Goal: Navigation & Orientation: Find specific page/section

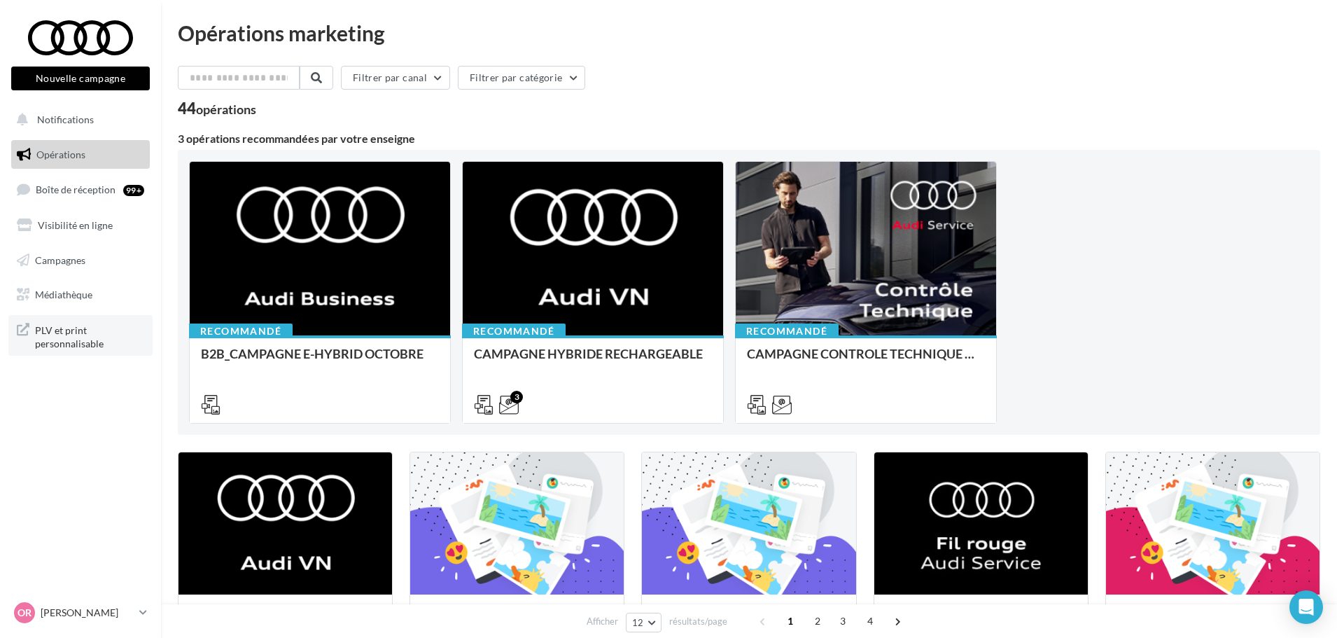
click at [104, 327] on span "PLV et print personnalisable" at bounding box center [89, 336] width 109 height 30
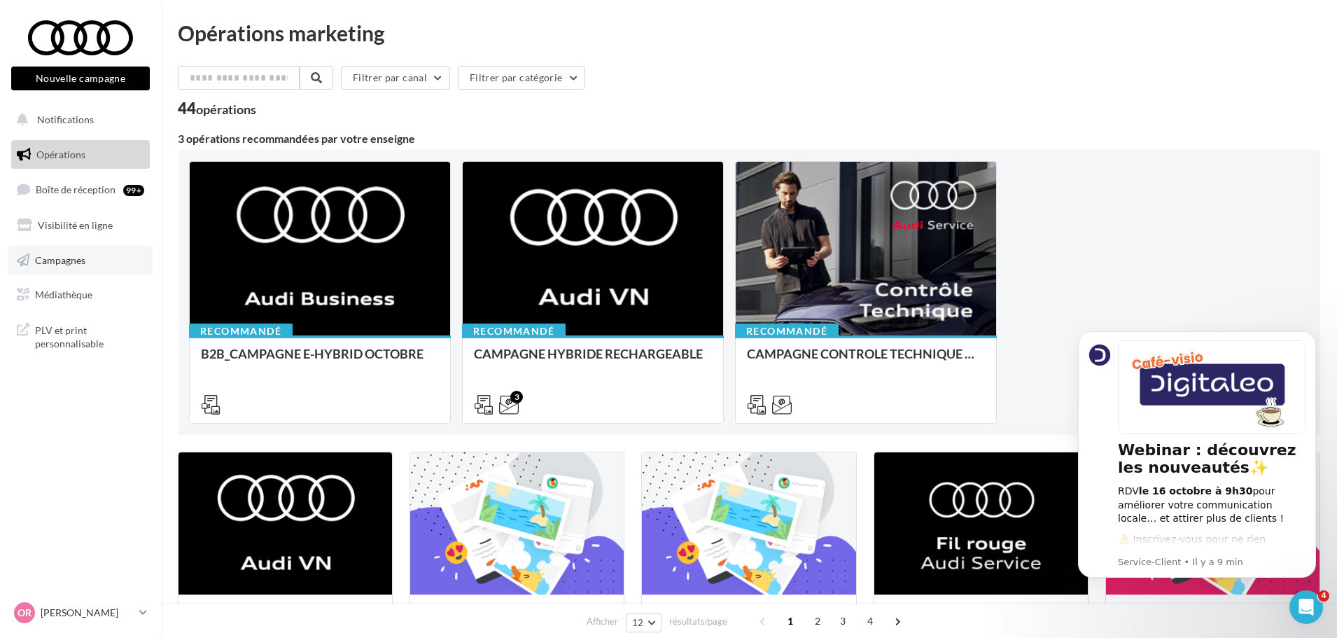
click at [54, 262] on span "Campagnes" at bounding box center [60, 259] width 50 height 12
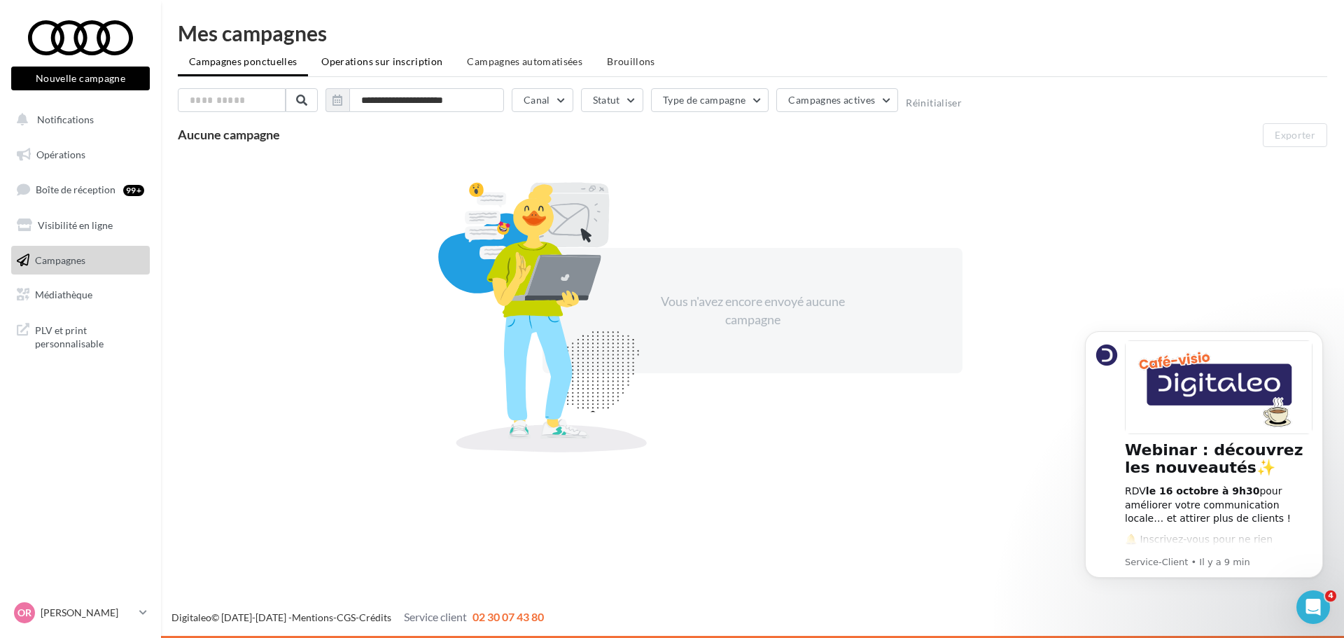
click at [400, 64] on span "Operations sur inscription" at bounding box center [381, 61] width 121 height 12
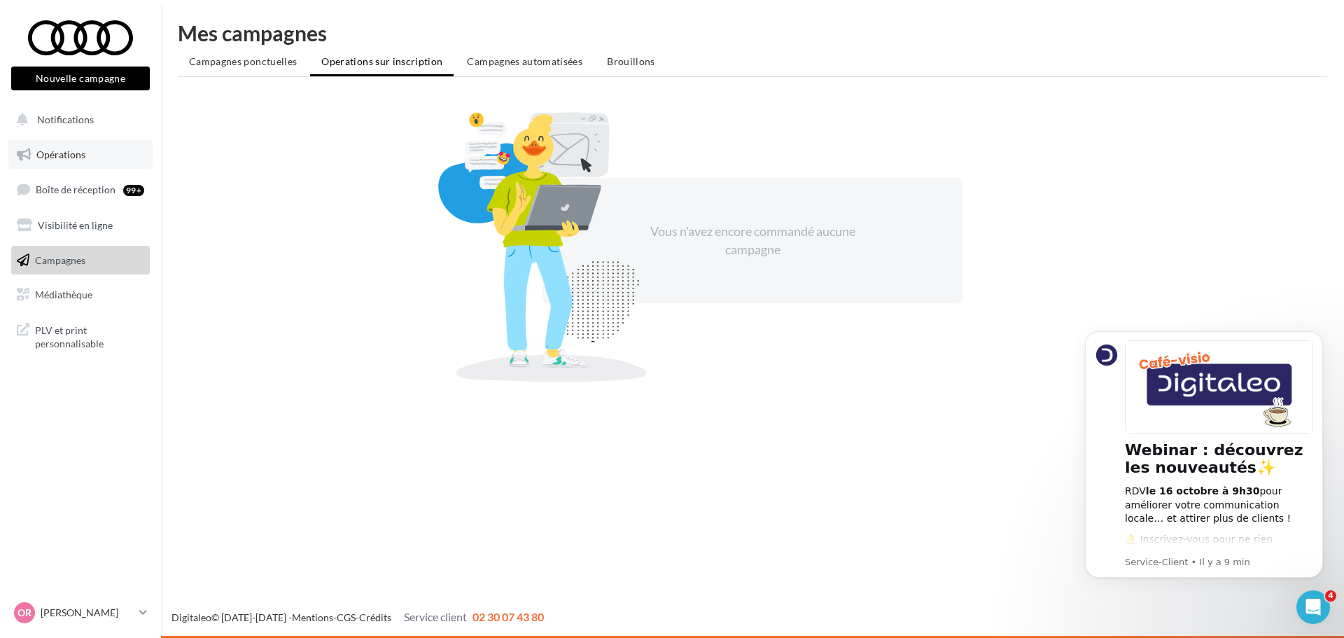
click at [80, 162] on link "Opérations" at bounding box center [80, 154] width 144 height 29
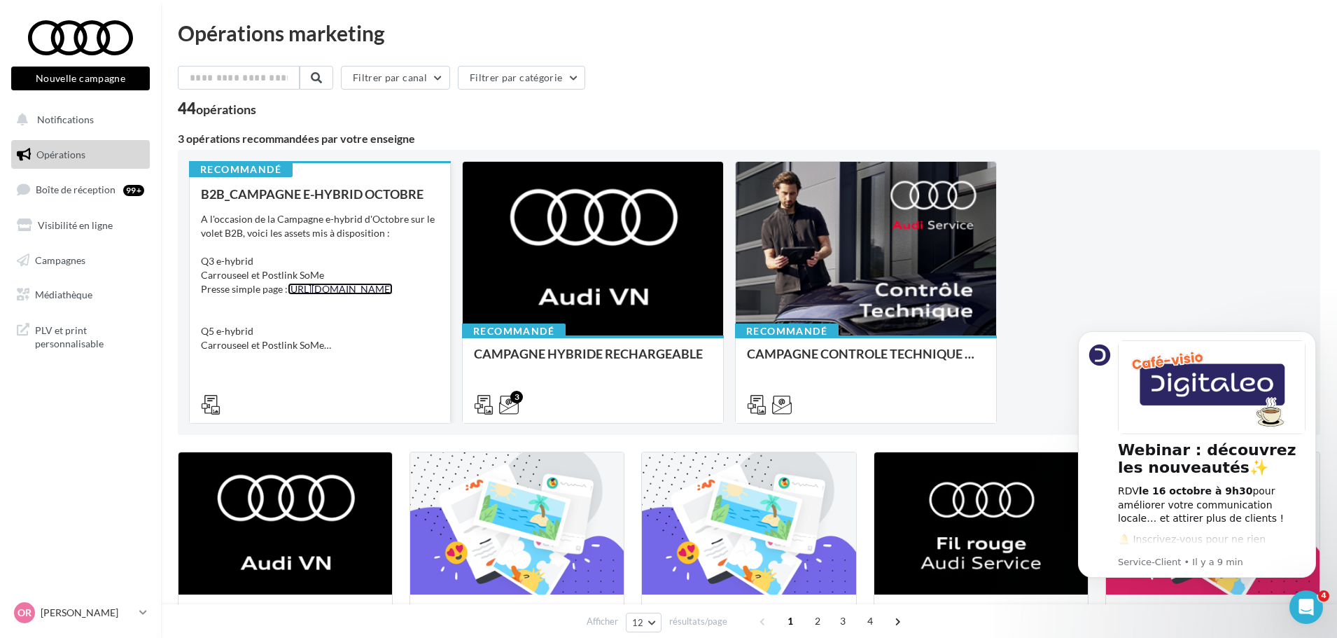
click at [330, 295] on link "[URL][DOMAIN_NAME]" at bounding box center [340, 289] width 105 height 12
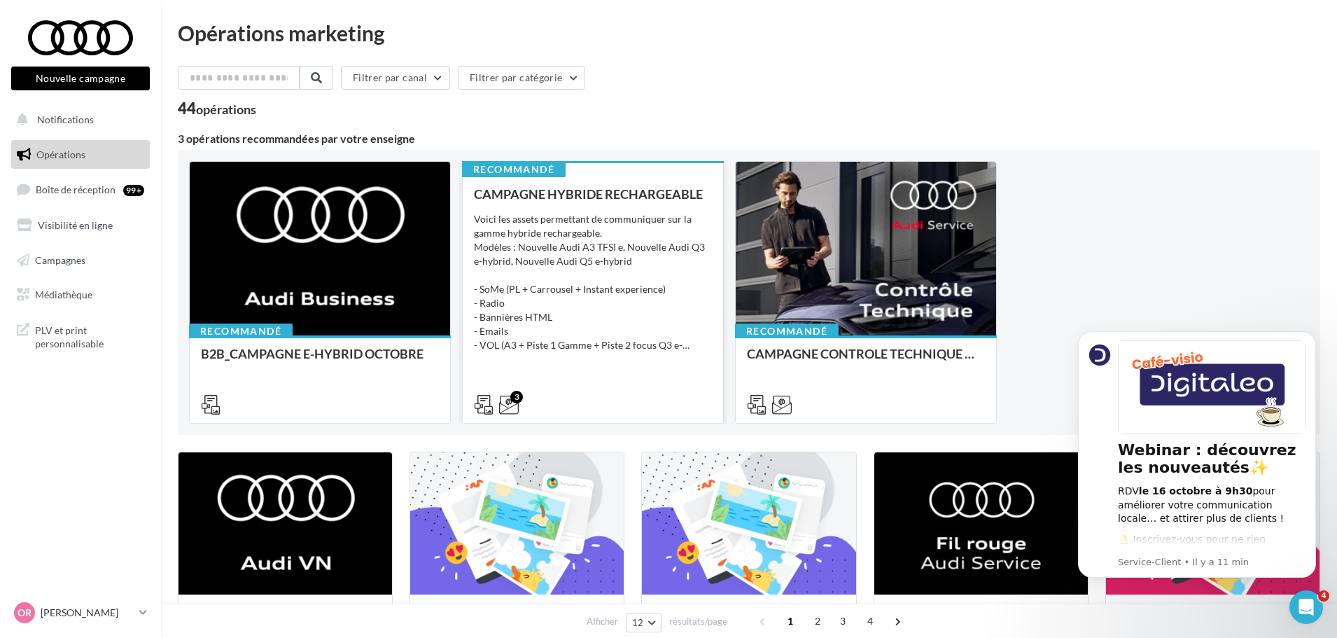
click at [596, 201] on div "CAMPAGNE HYBRIDE RECHARGEABLE Voici les assets permettant de communiquer sur la…" at bounding box center [593, 298] width 238 height 223
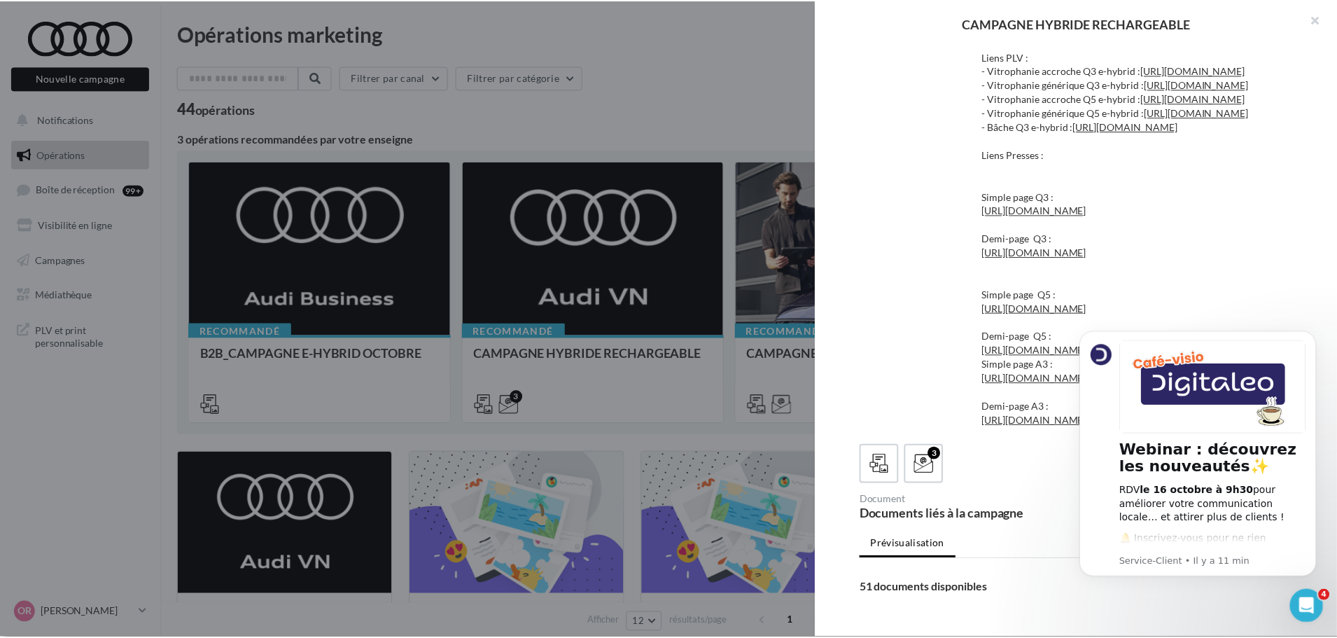
scroll to position [140, 0]
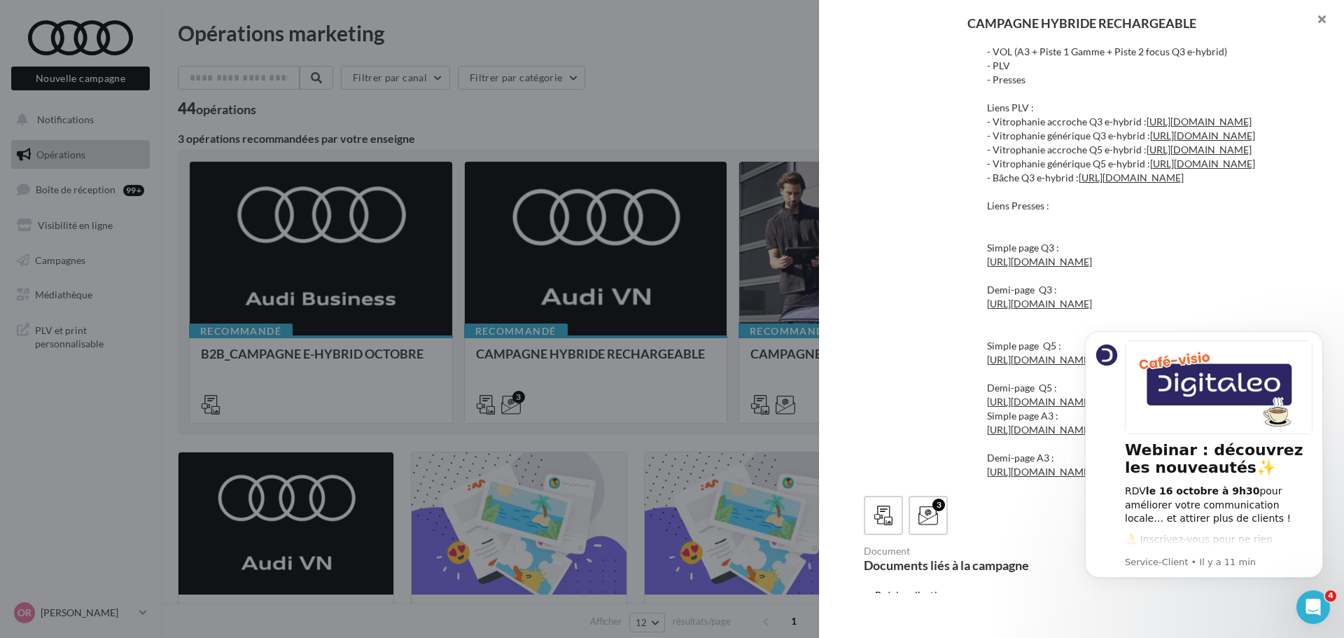
click at [1323, 12] on button "button" at bounding box center [1316, 21] width 56 height 42
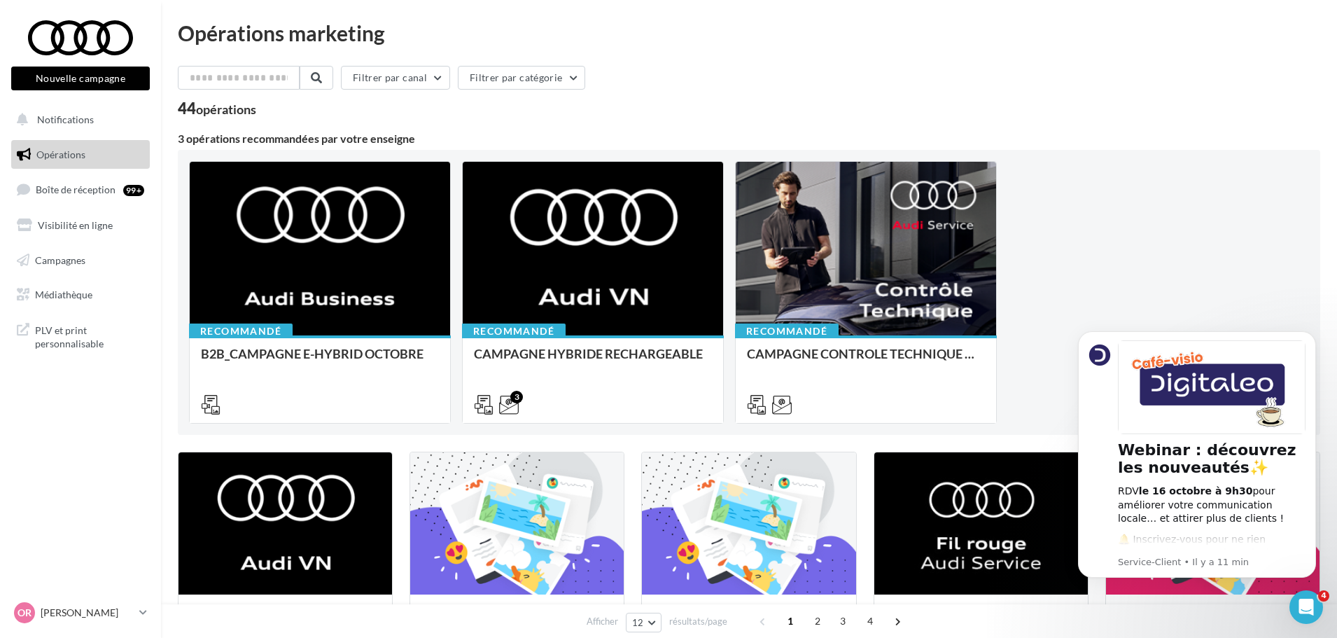
click at [612, 77] on div "Filtrer par canal Filtrer par catégorie" at bounding box center [749, 80] width 1142 height 29
click at [978, 74] on div "Filtrer par canal Filtrer par catégorie" at bounding box center [749, 80] width 1142 height 29
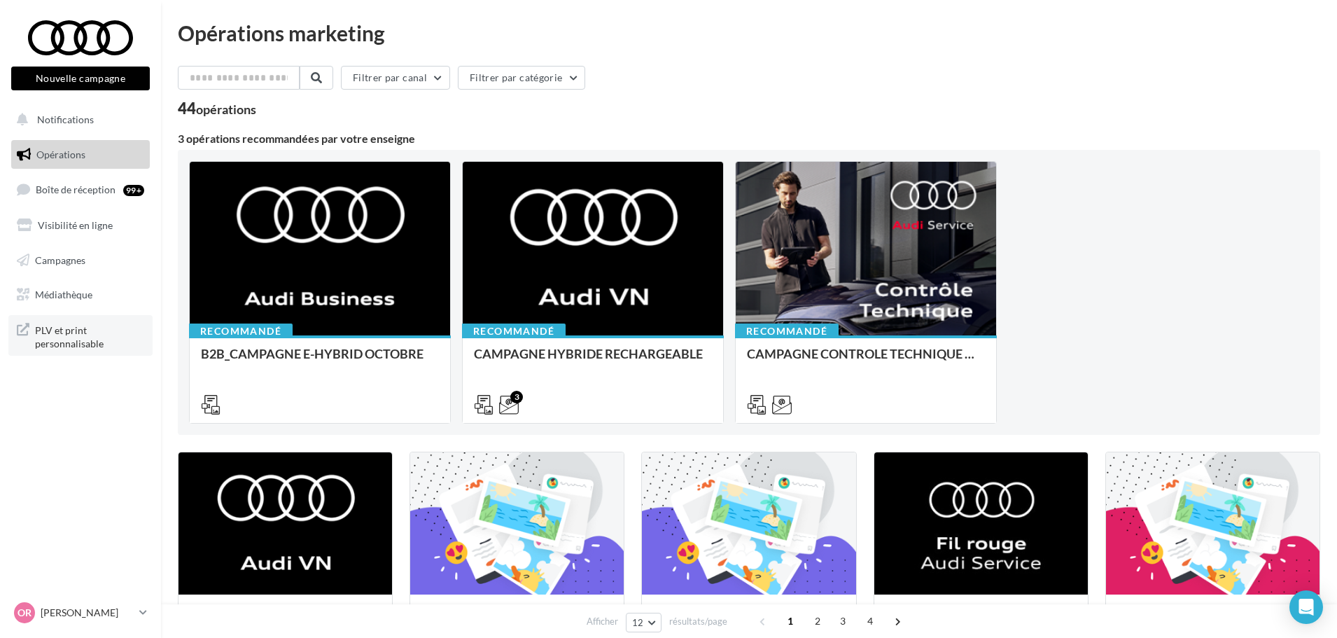
click at [56, 344] on span "PLV et print personnalisable" at bounding box center [89, 336] width 109 height 30
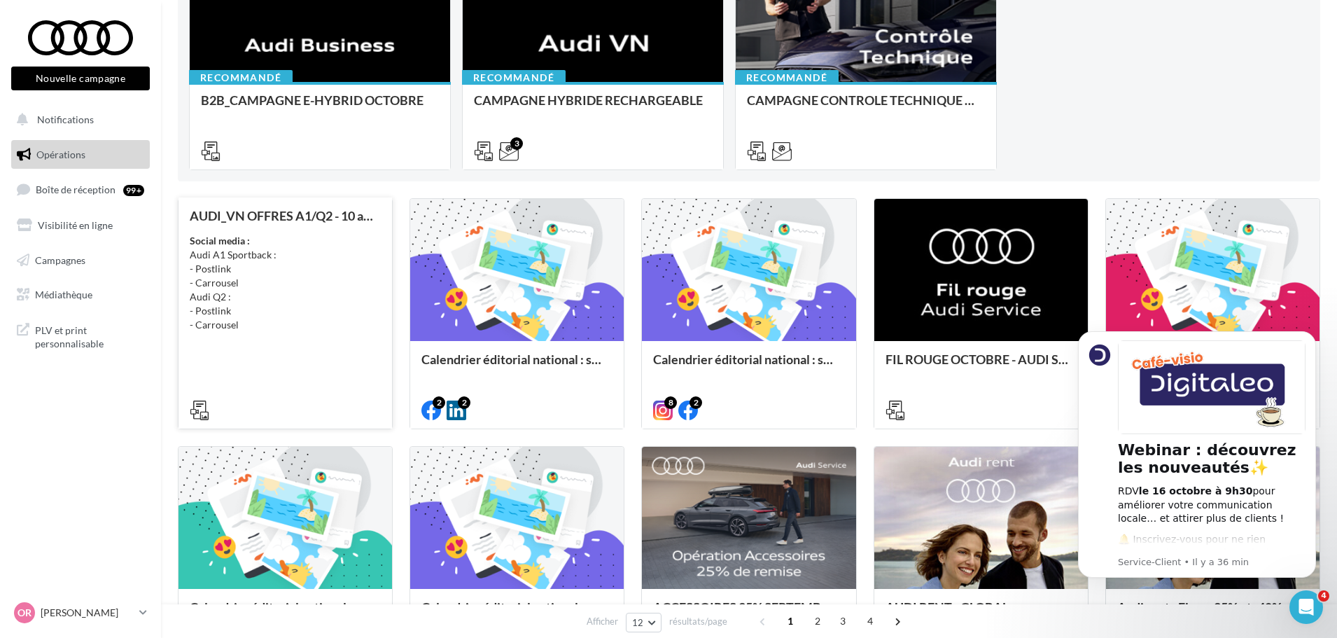
scroll to position [237, 0]
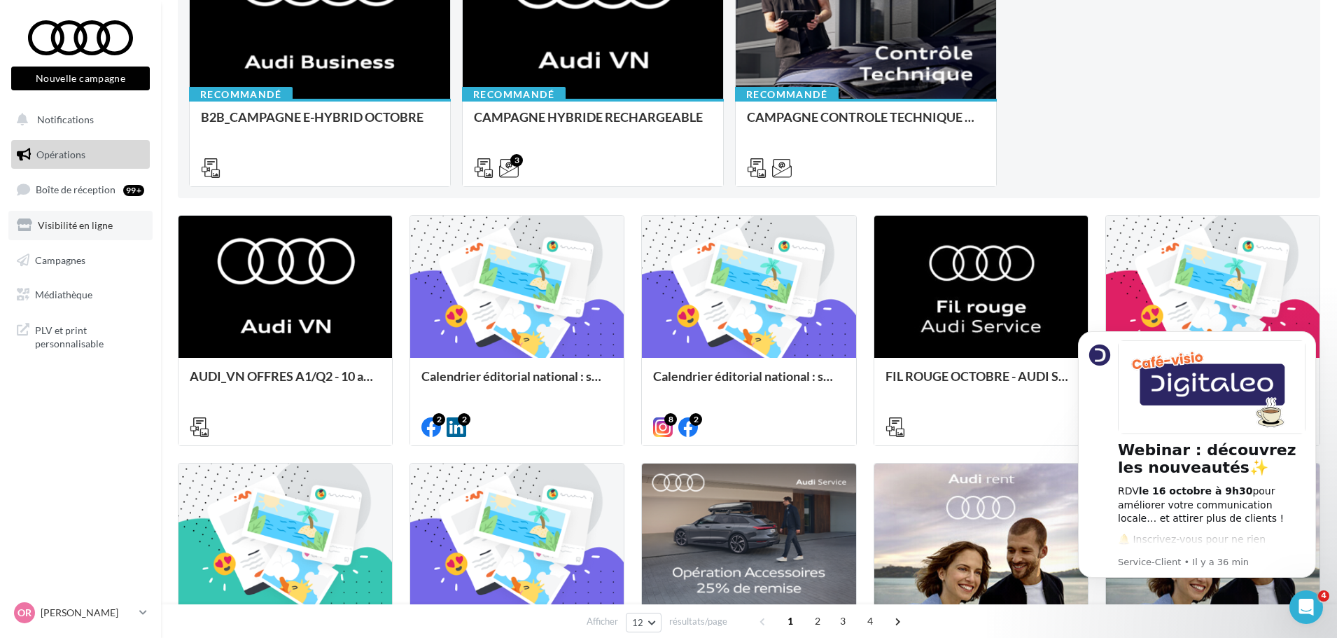
click at [99, 233] on link "Visibilité en ligne" at bounding box center [80, 225] width 144 height 29
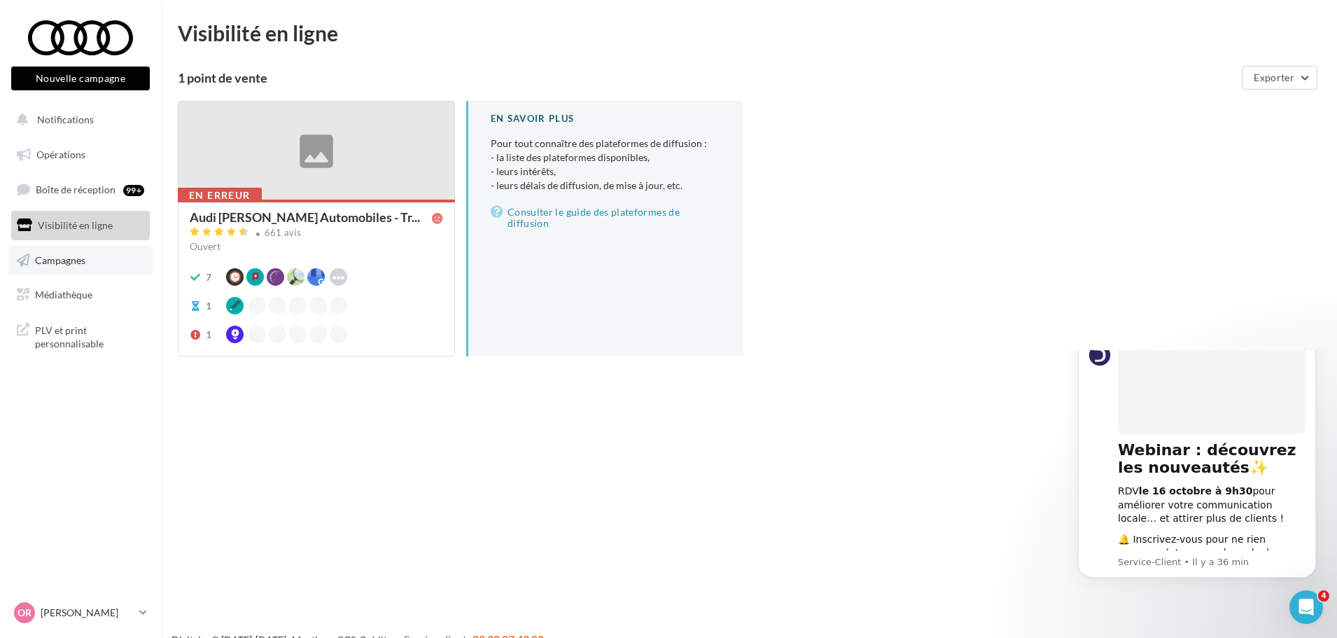
click at [94, 272] on link "Campagnes" at bounding box center [80, 260] width 144 height 29
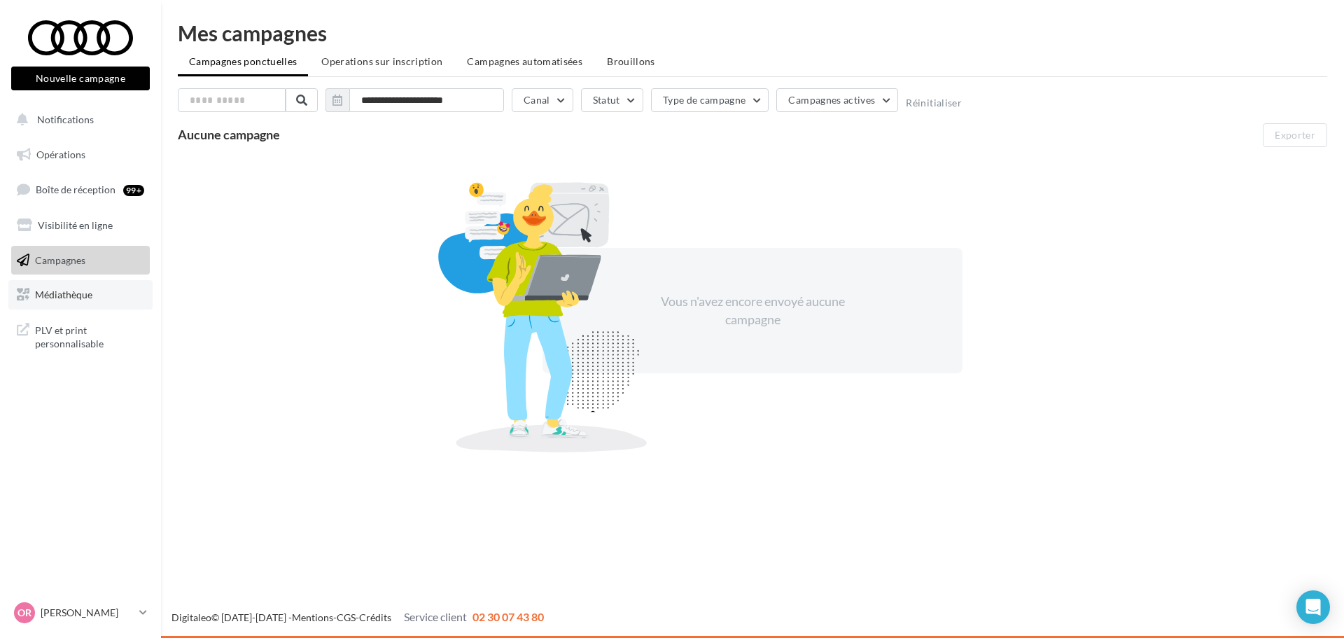
click at [86, 295] on span "Médiathèque" at bounding box center [63, 294] width 57 height 12
